Goal: Find specific page/section: Find specific page/section

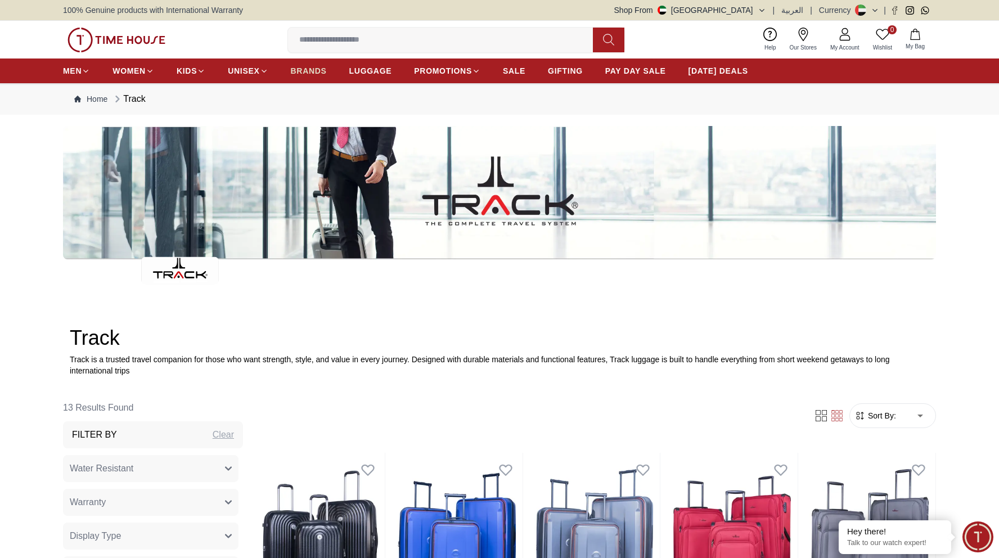
click at [299, 68] on span "BRANDS" at bounding box center [309, 70] width 36 height 11
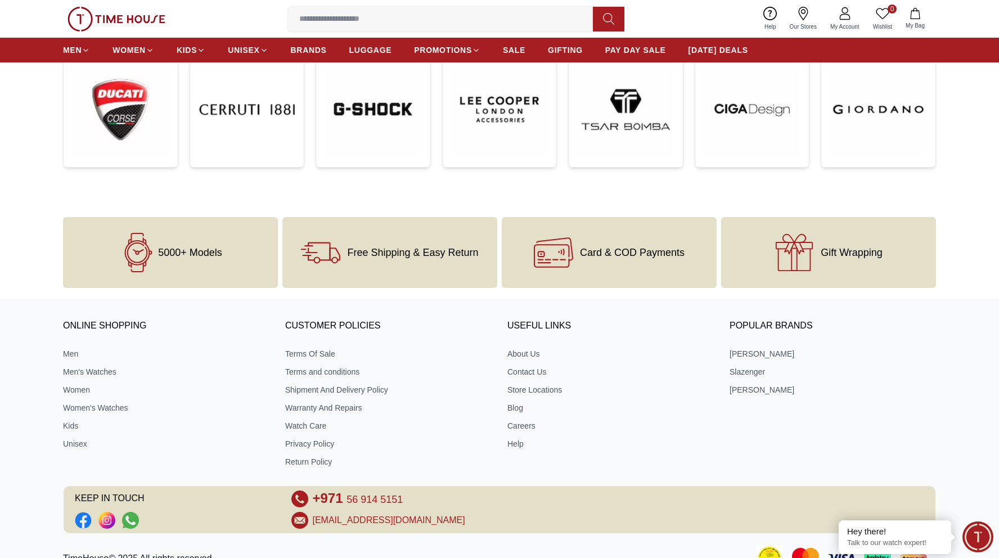
scroll to position [442, 0]
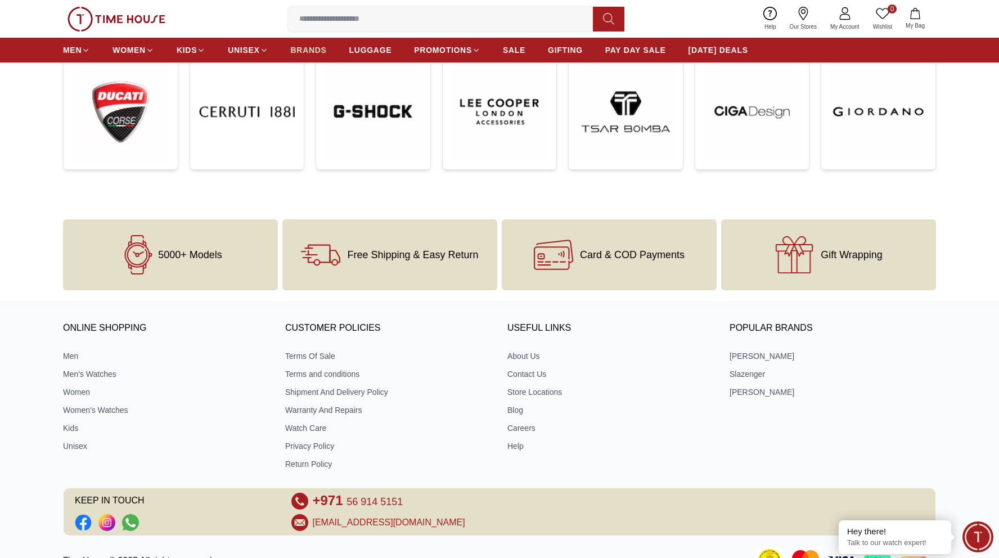
click at [301, 50] on span "BRANDS" at bounding box center [309, 49] width 36 height 11
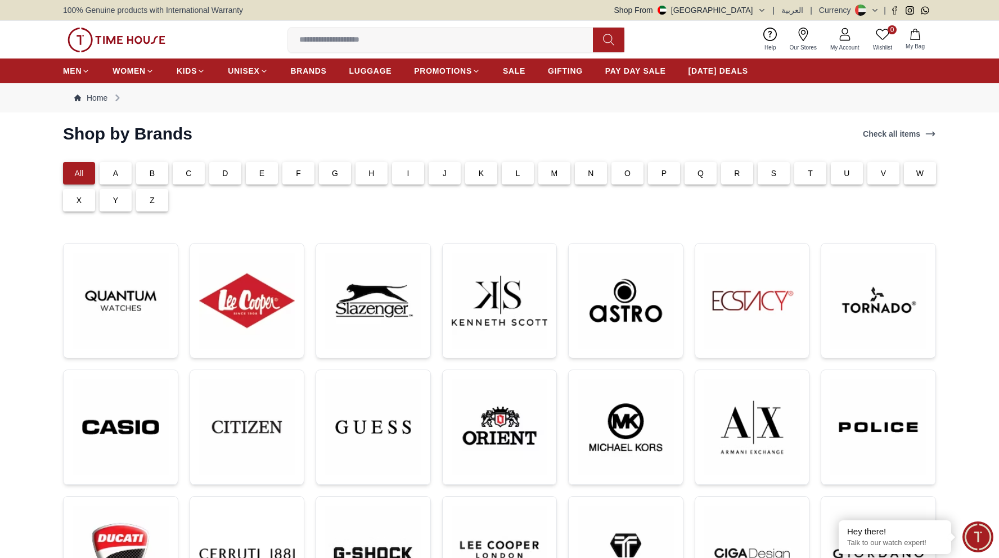
click at [745, 12] on button "Shop From UAE" at bounding box center [691, 10] width 152 height 11
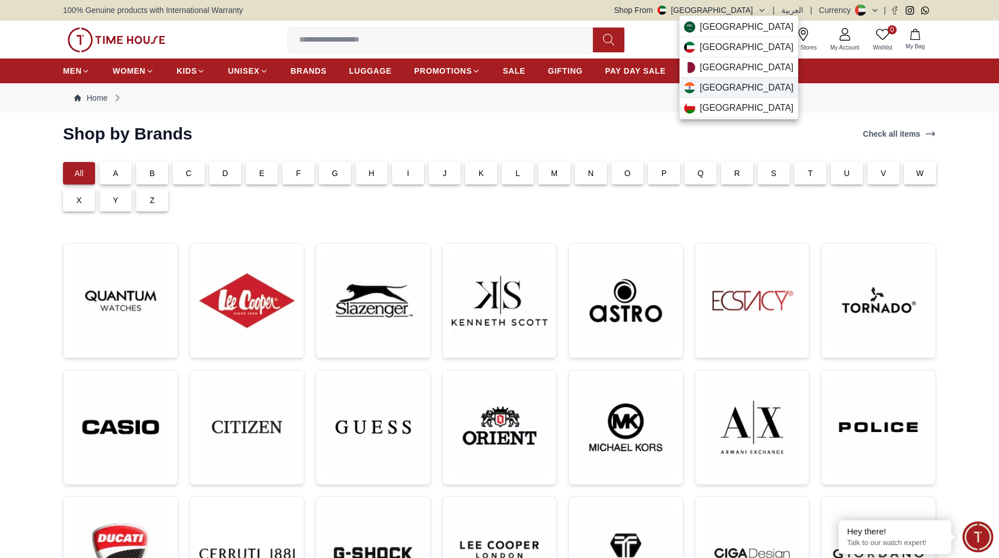
click at [721, 85] on div "India" at bounding box center [739, 88] width 119 height 20
